Goal: Task Accomplishment & Management: Use online tool/utility

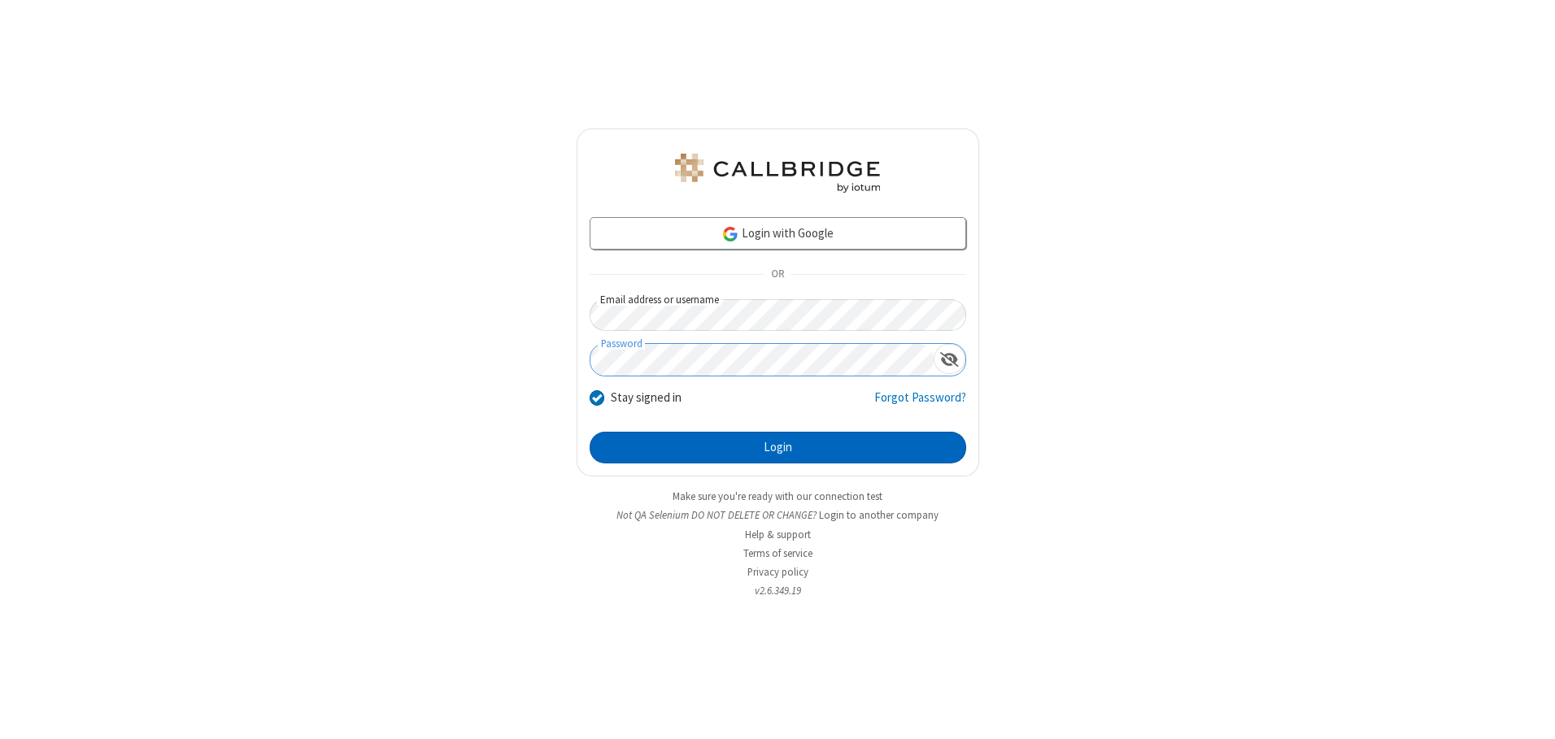
click at [777, 447] on button "Login" at bounding box center [778, 448] width 376 height 33
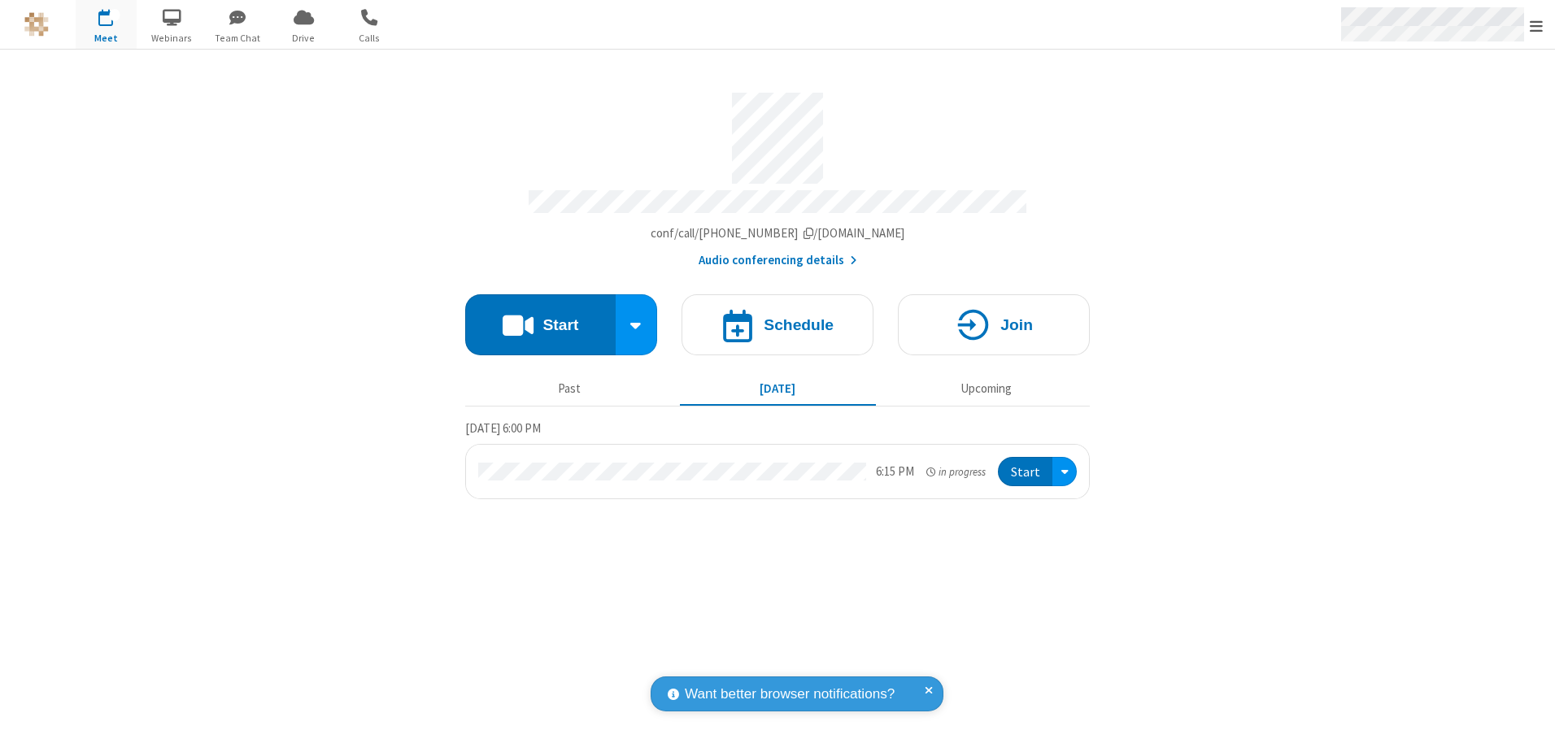
click at [1536, 25] on span "Open menu" at bounding box center [1535, 26] width 13 height 16
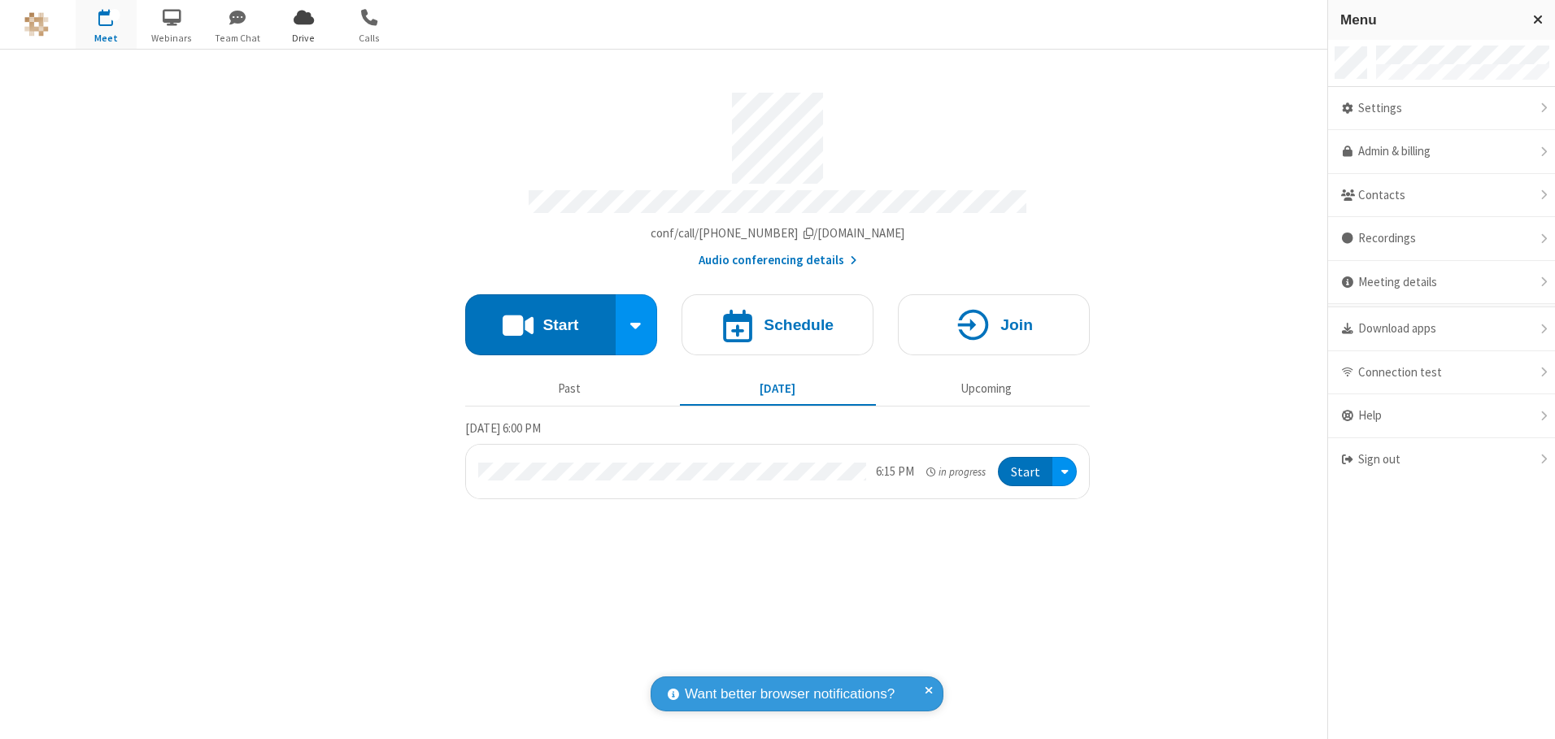
click at [303, 37] on span "Drive" at bounding box center [303, 38] width 61 height 15
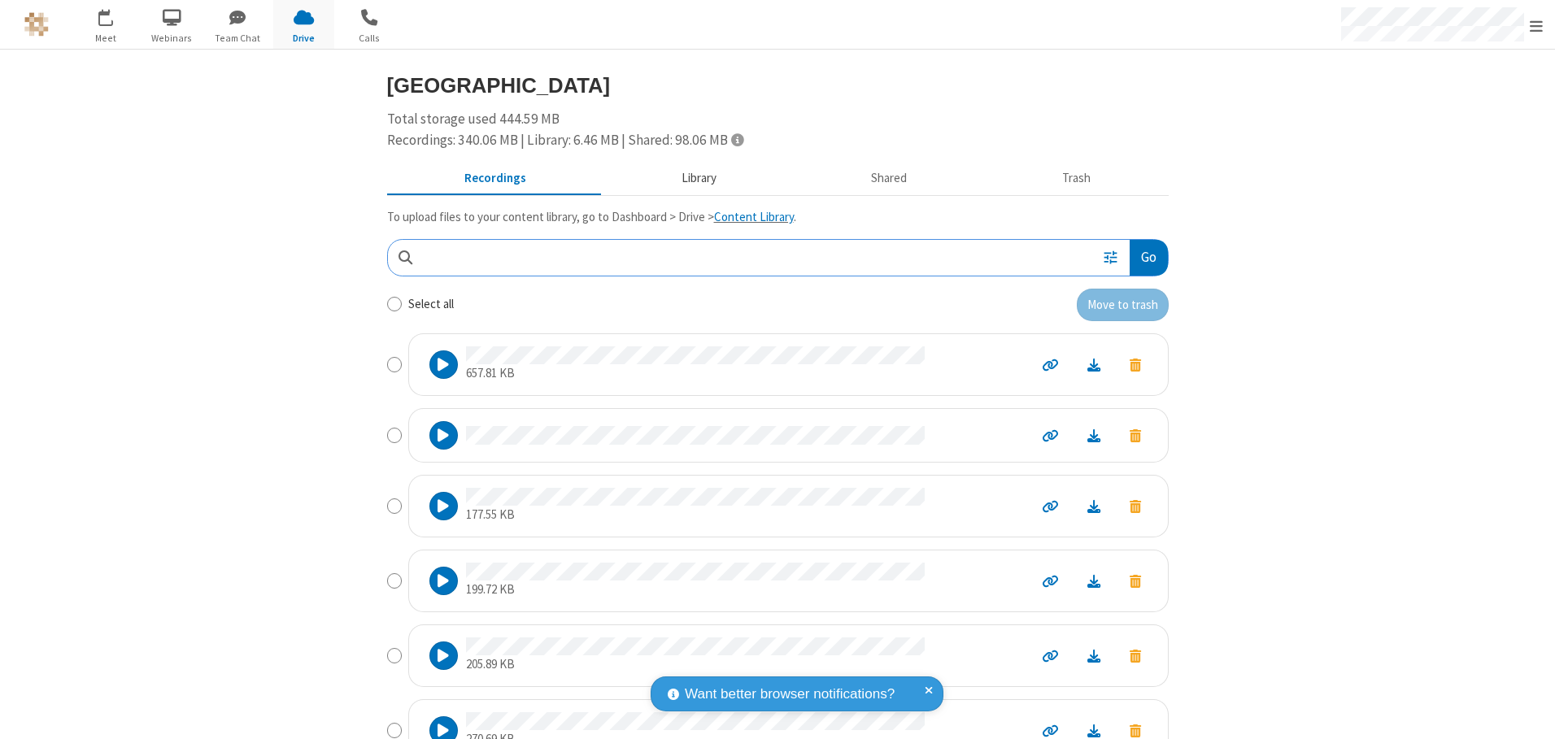
click at [690, 178] on button "Library" at bounding box center [698, 178] width 190 height 31
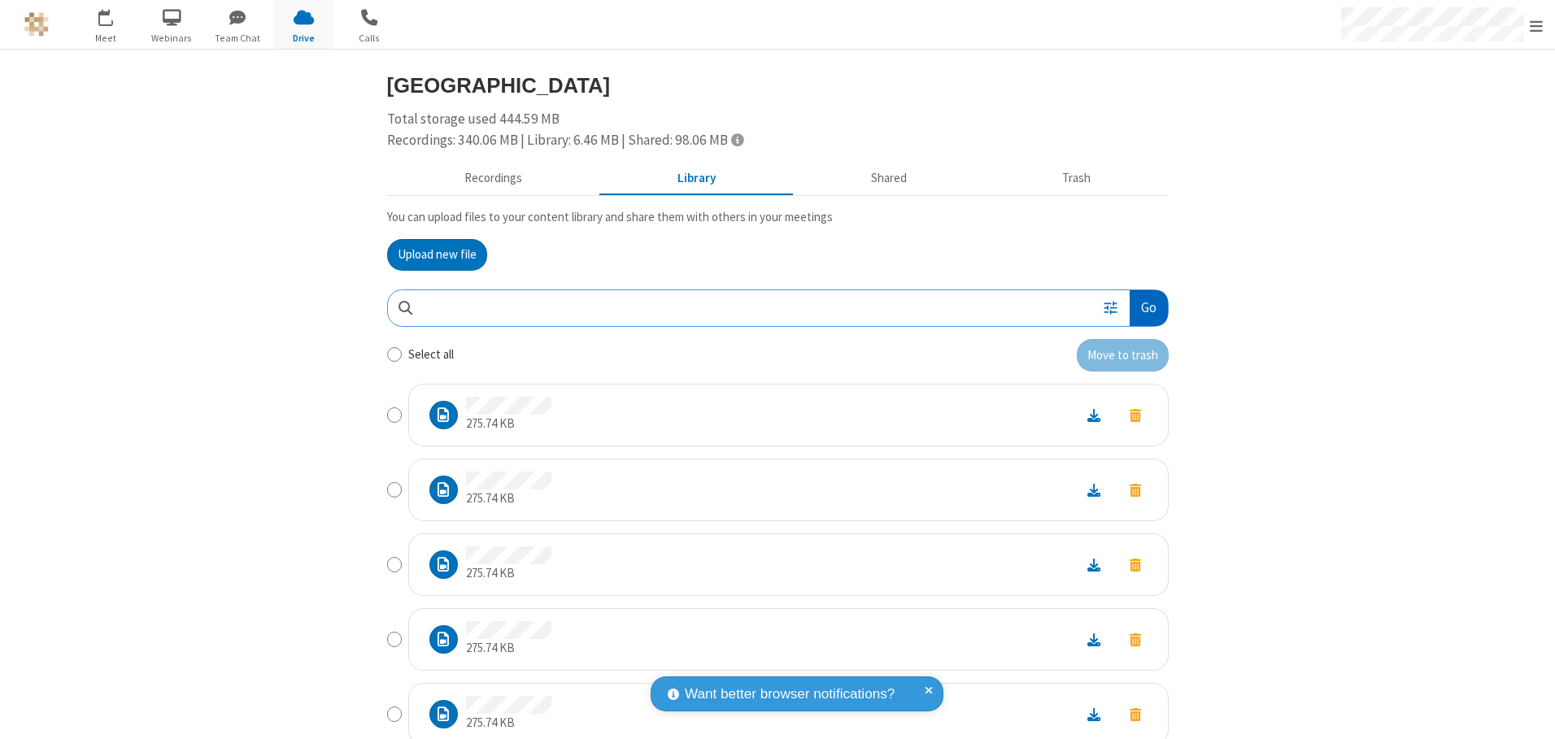
click at [1142, 307] on button "Go" at bounding box center [1147, 308] width 37 height 37
click at [430, 255] on button "Upload new file" at bounding box center [437, 255] width 100 height 33
